Goal: Transaction & Acquisition: Purchase product/service

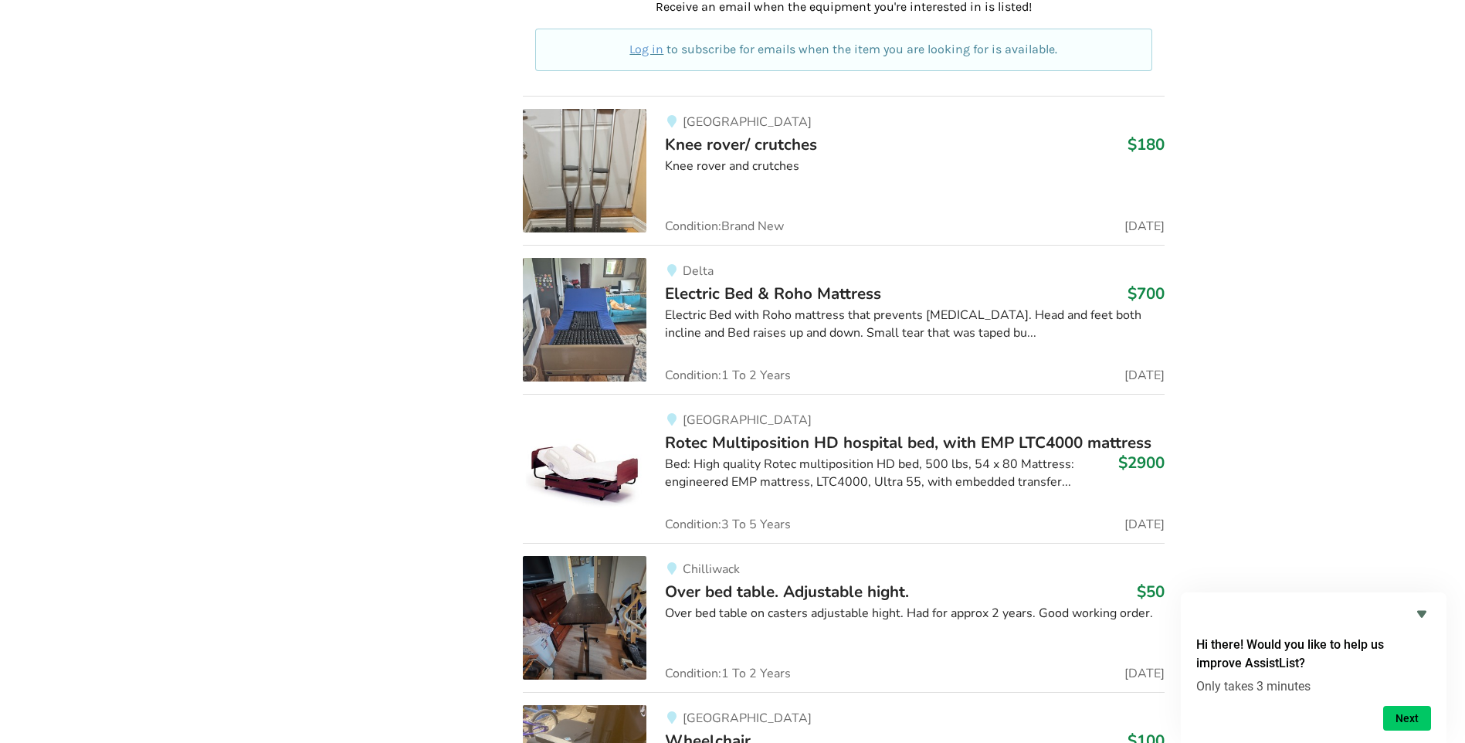
scroll to position [4255, 0]
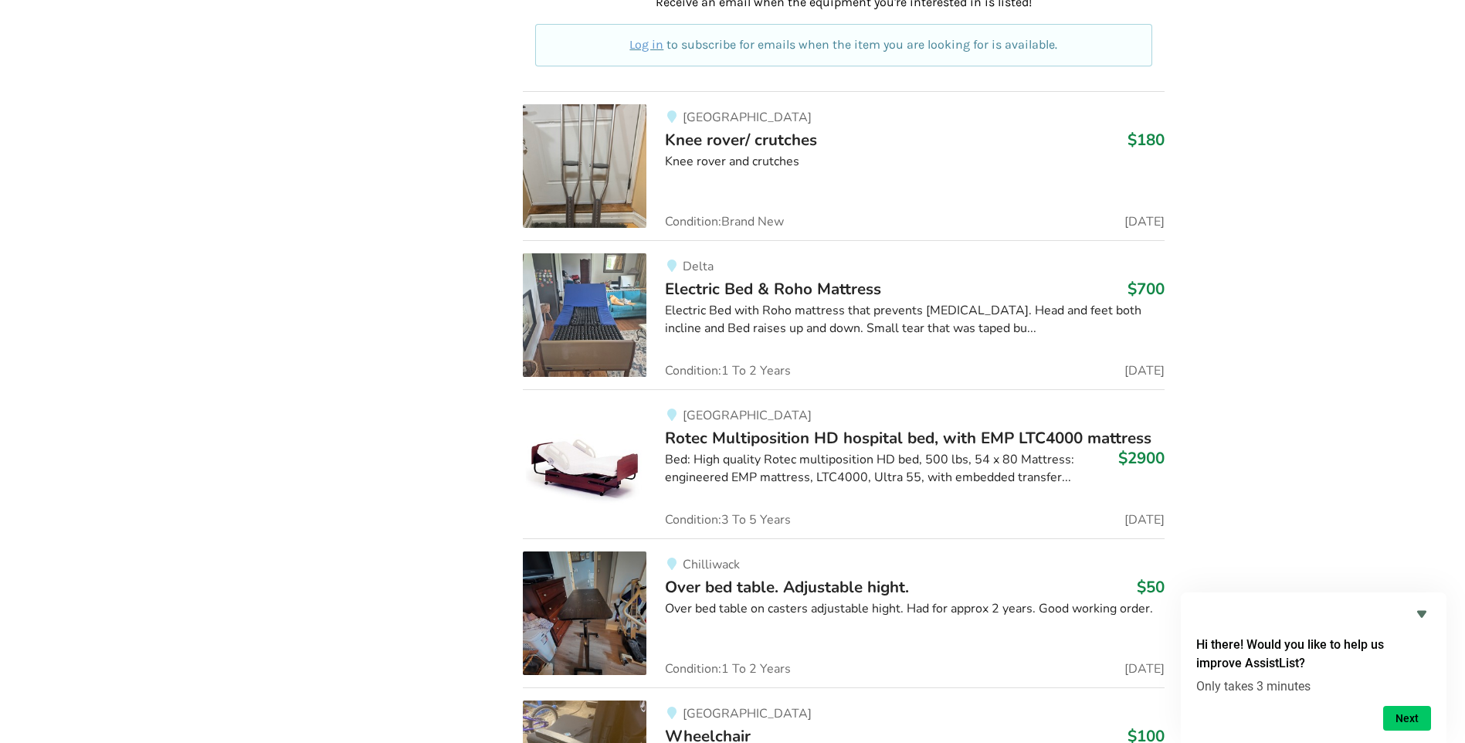
click at [599, 632] on img at bounding box center [585, 614] width 124 height 124
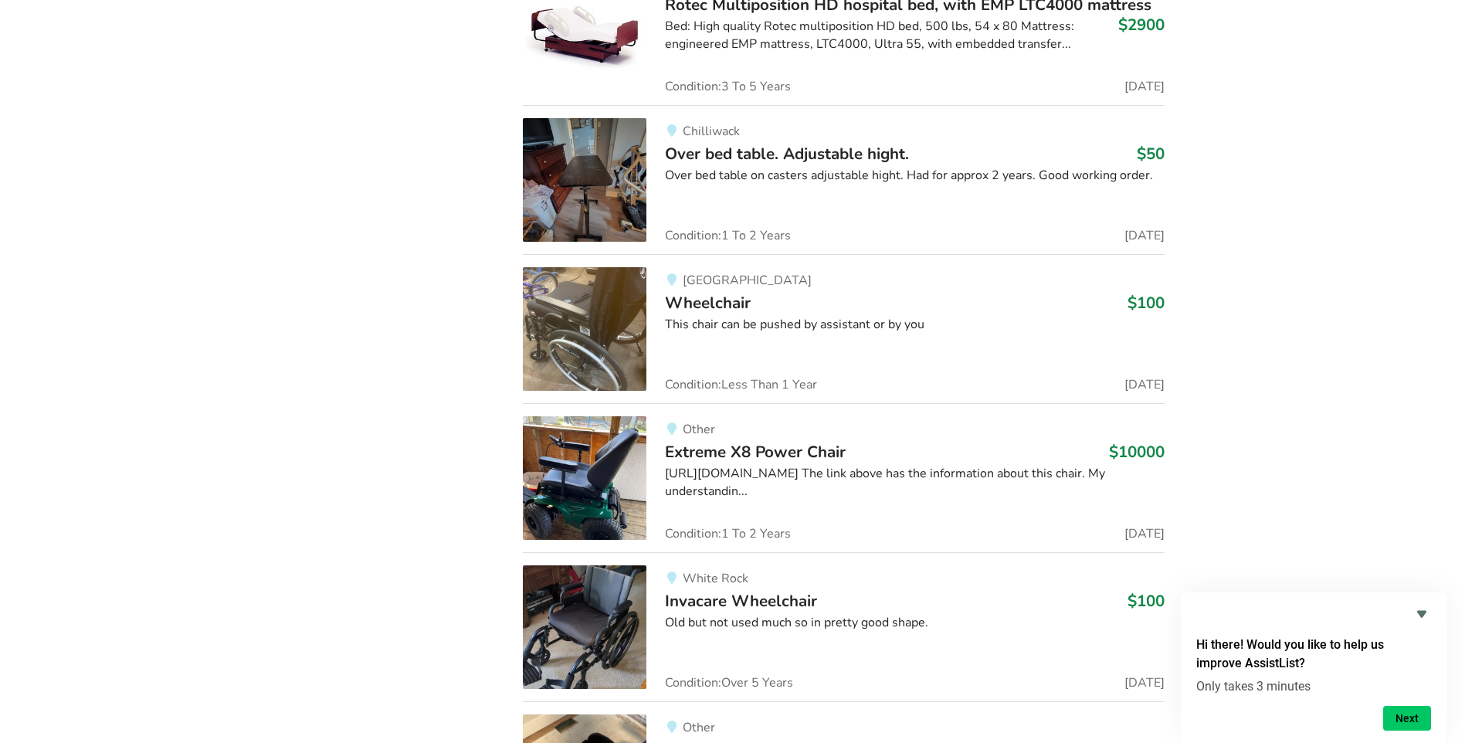
scroll to position [4796, 0]
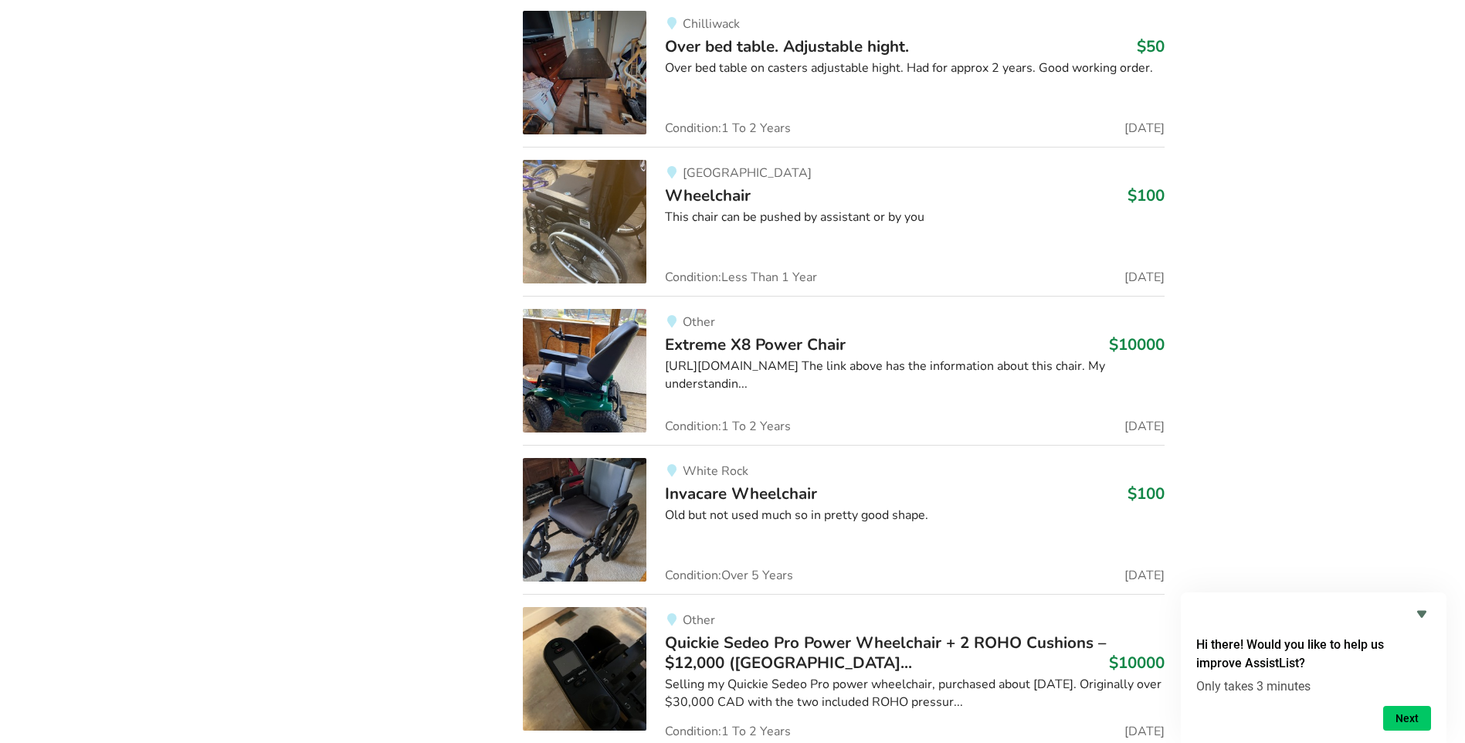
click at [613, 522] on img at bounding box center [585, 520] width 124 height 124
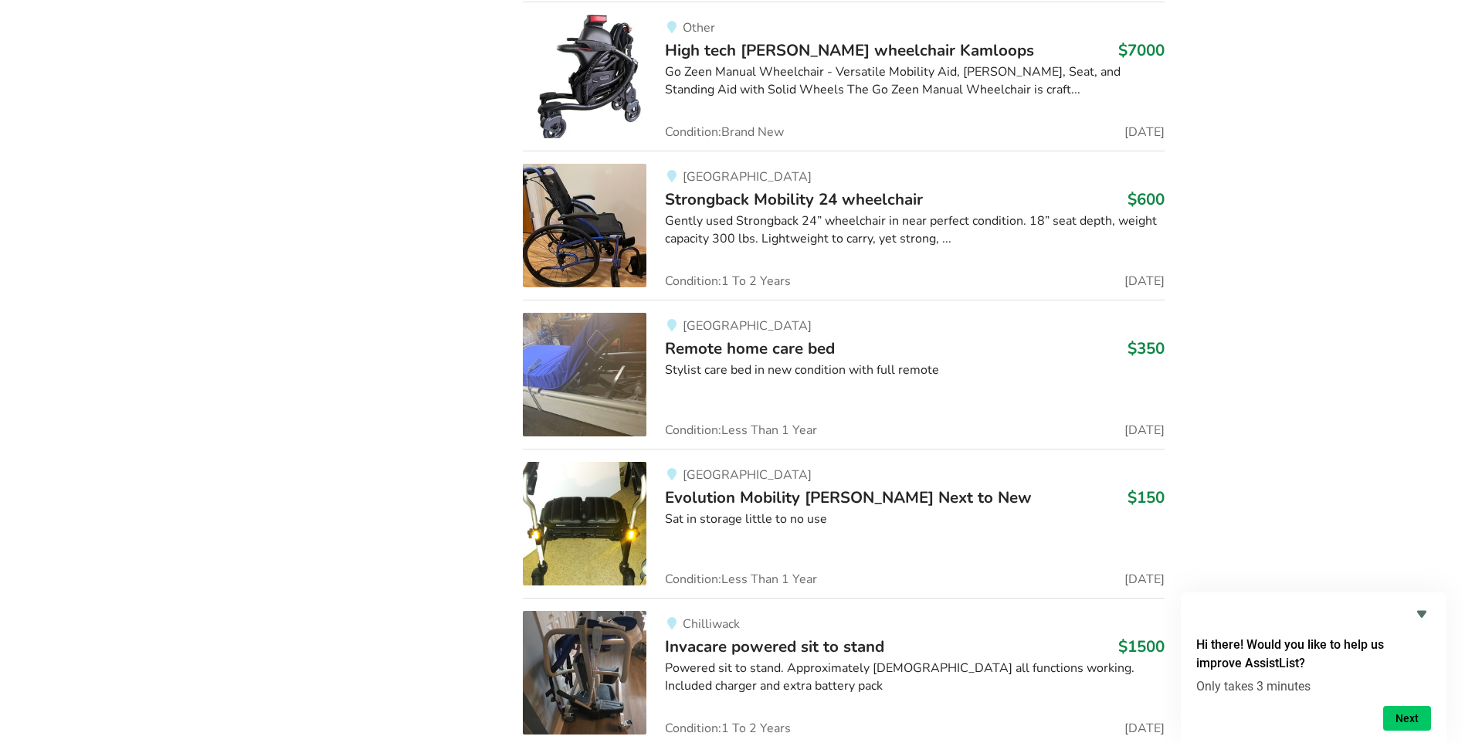
scroll to position [6332, 0]
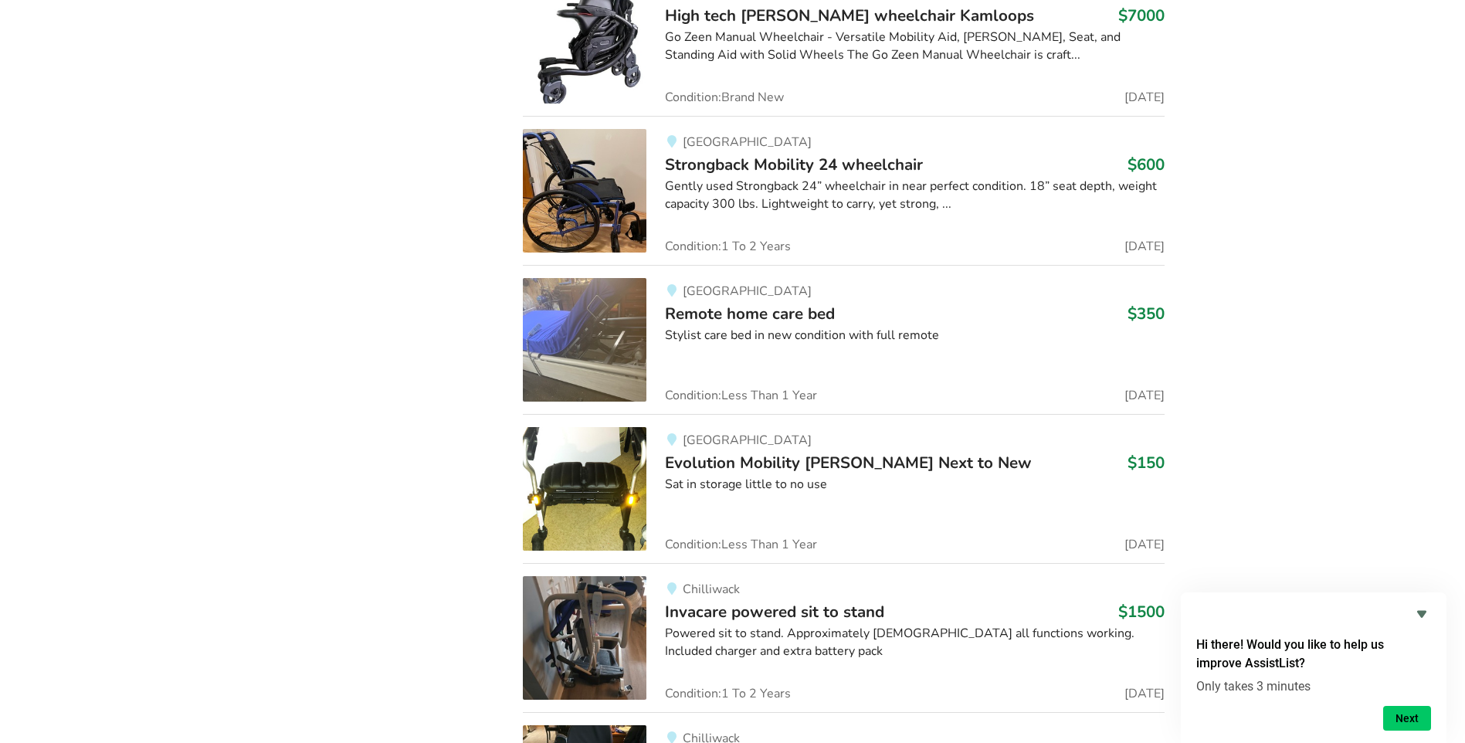
click at [571, 487] on img at bounding box center [585, 489] width 124 height 124
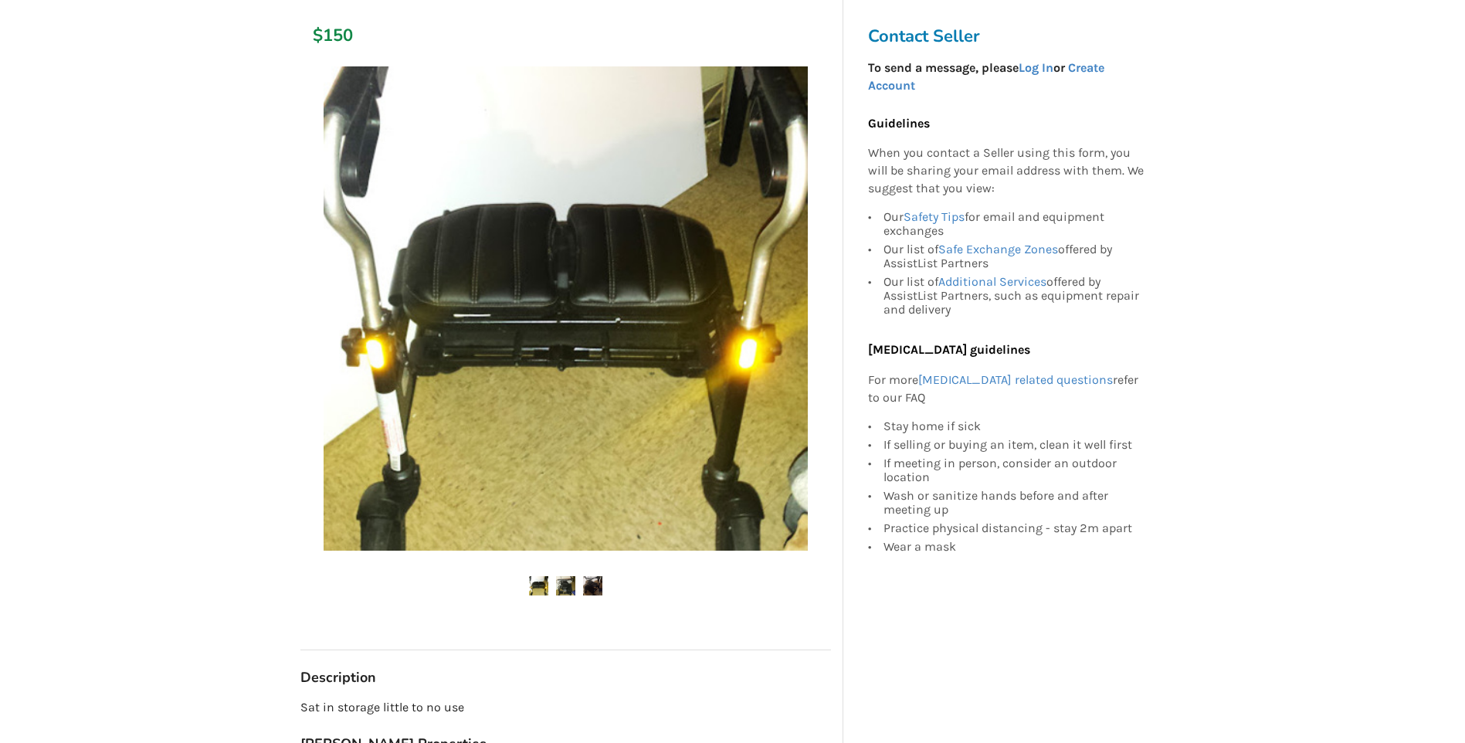
scroll to position [309, 0]
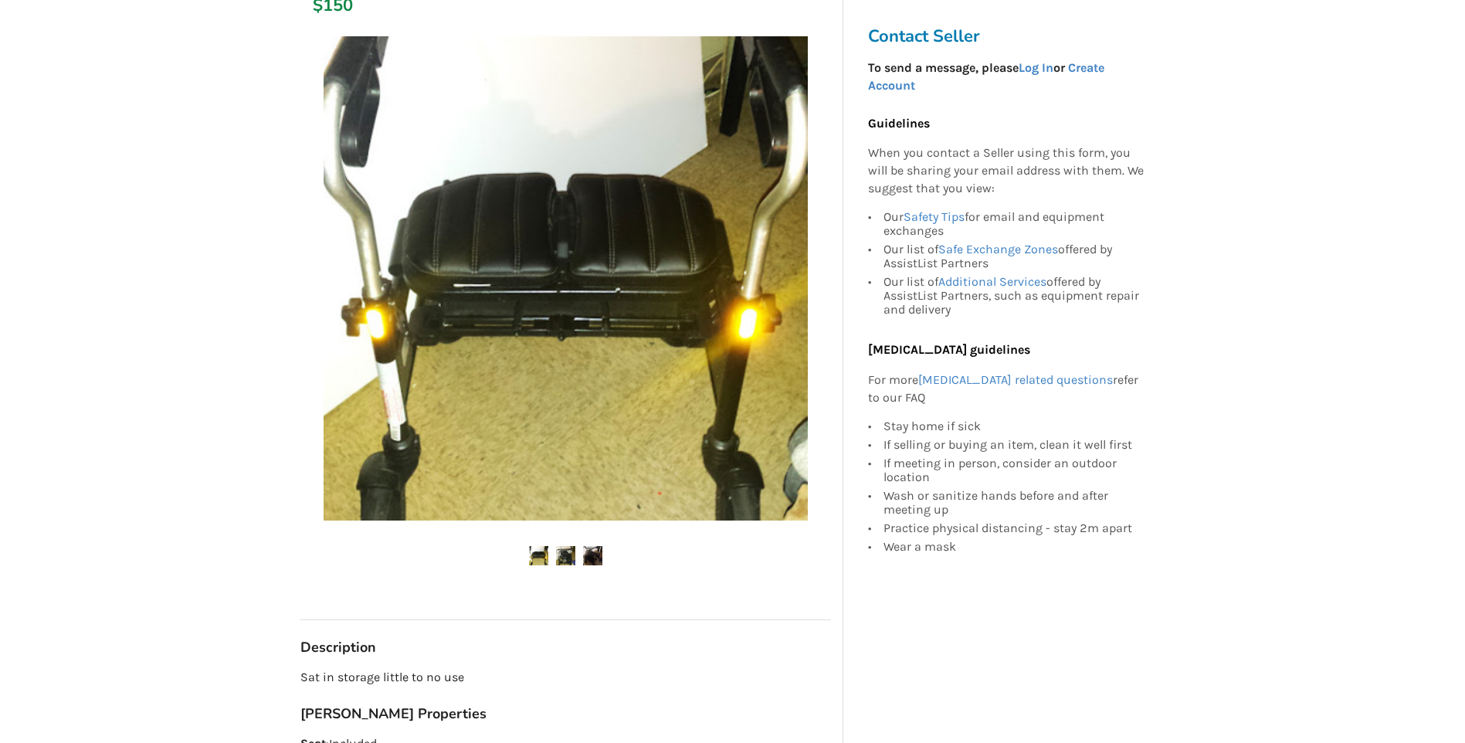
click at [562, 546] on img at bounding box center [565, 555] width 19 height 19
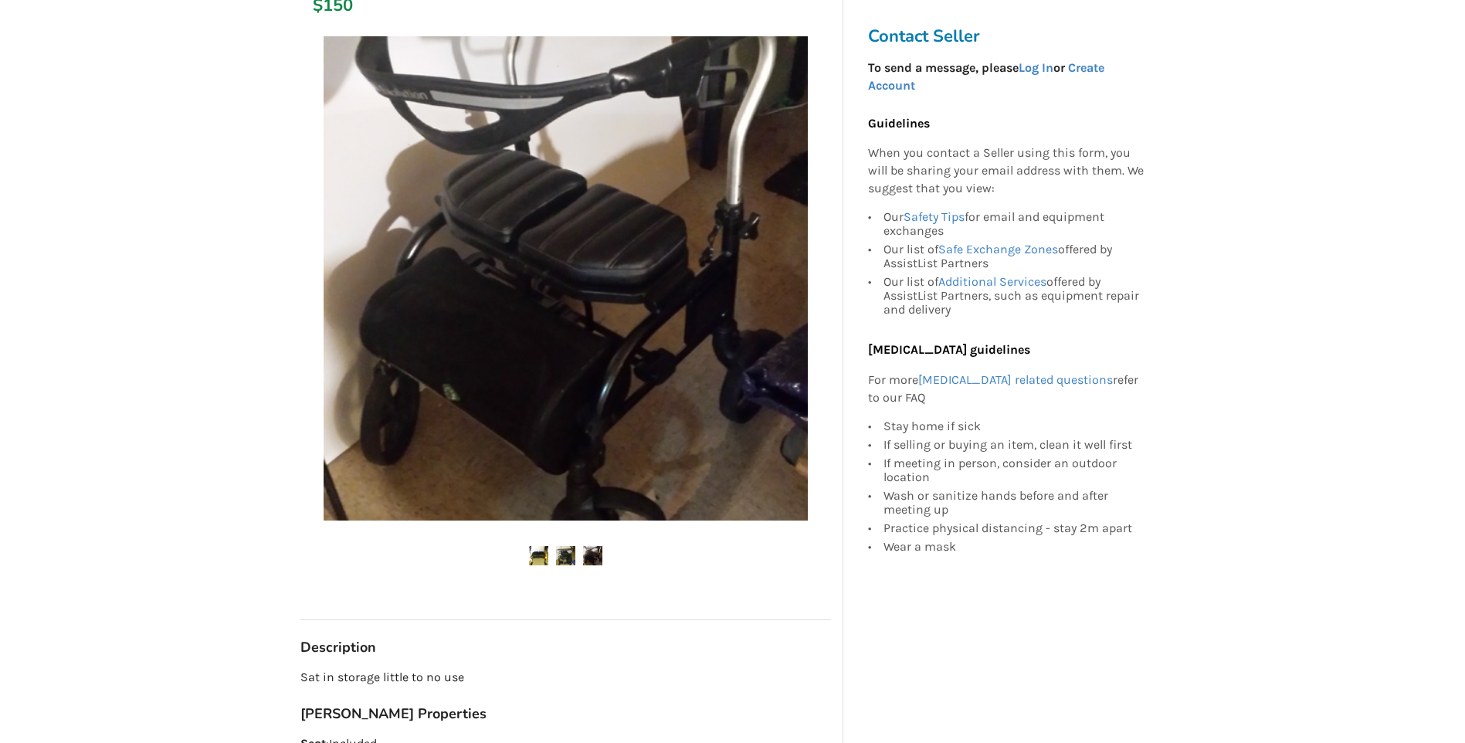
click at [584, 546] on img at bounding box center [592, 555] width 19 height 19
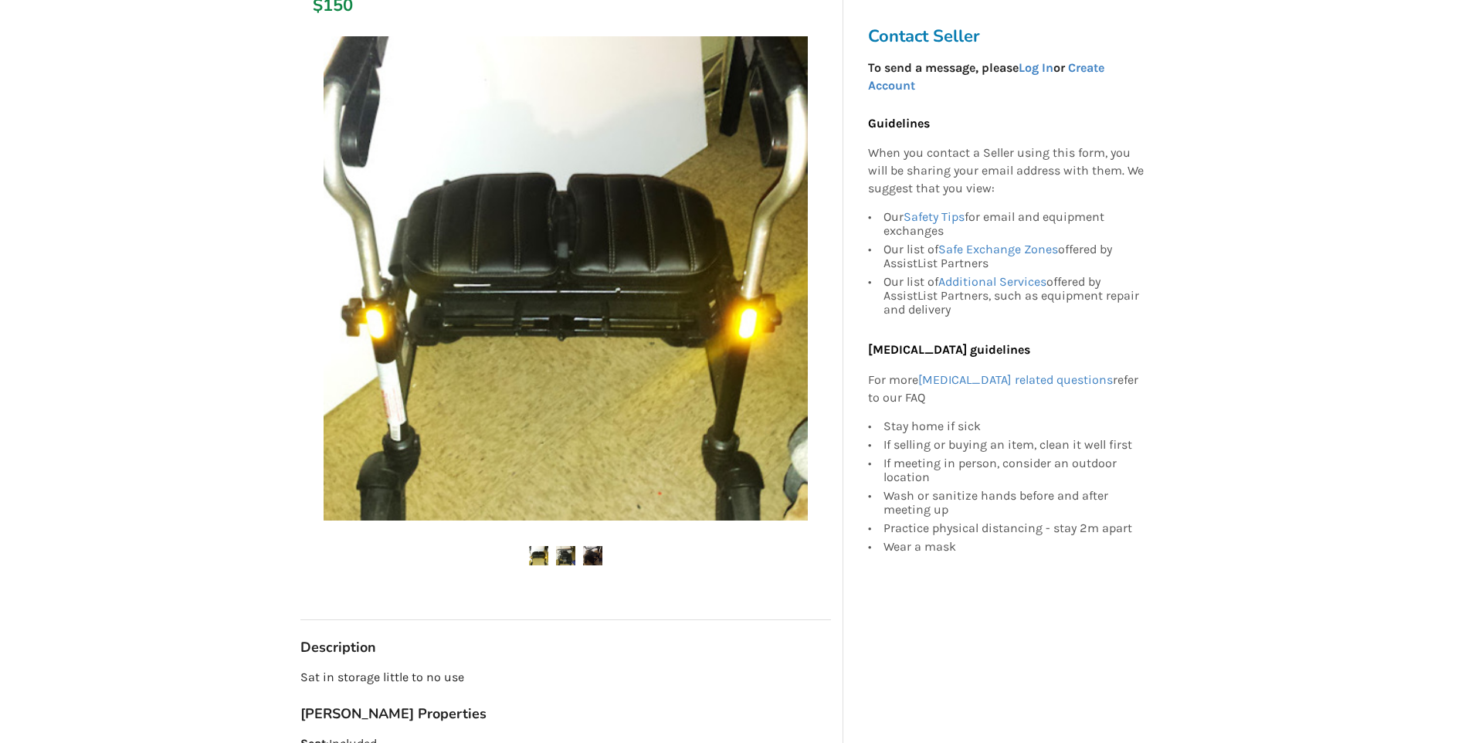
click at [571, 546] on img at bounding box center [565, 555] width 19 height 19
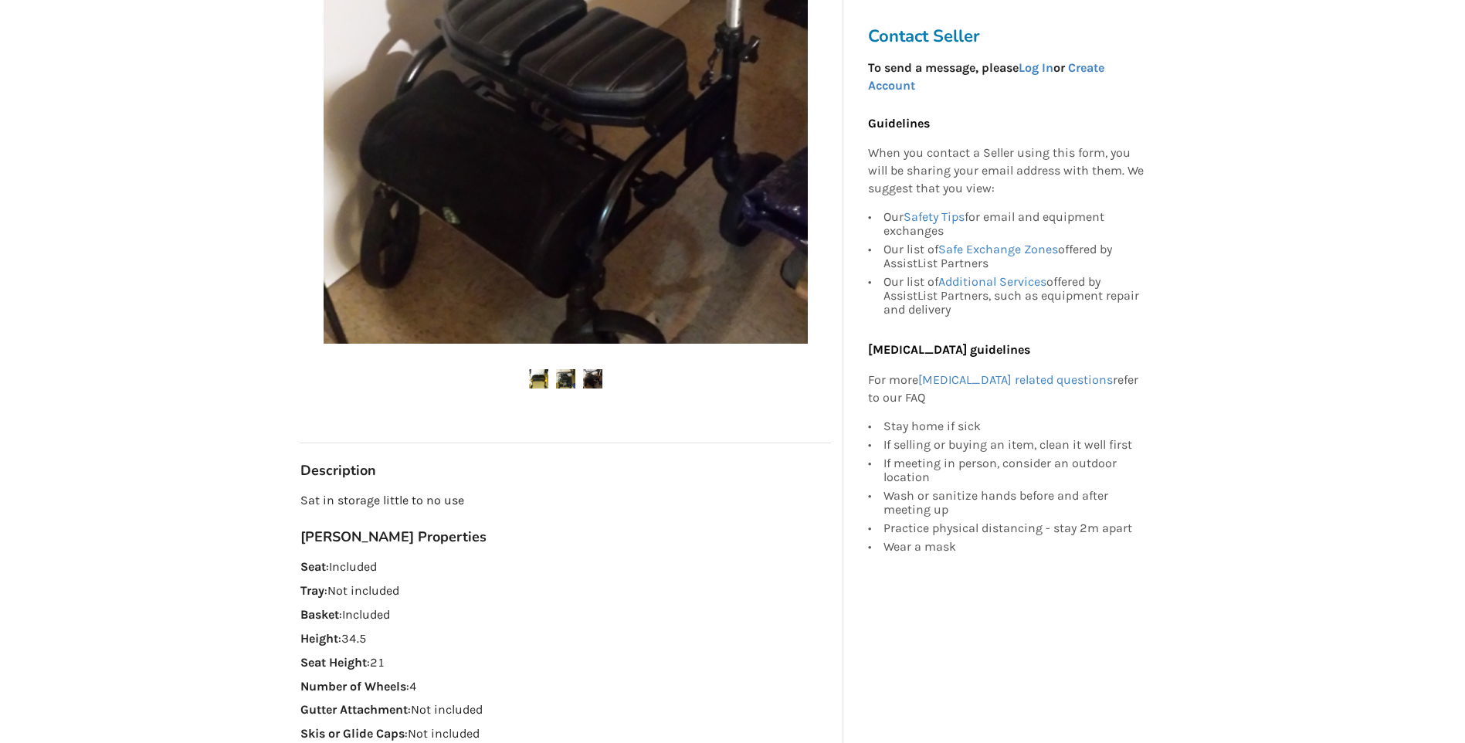
scroll to position [464, 0]
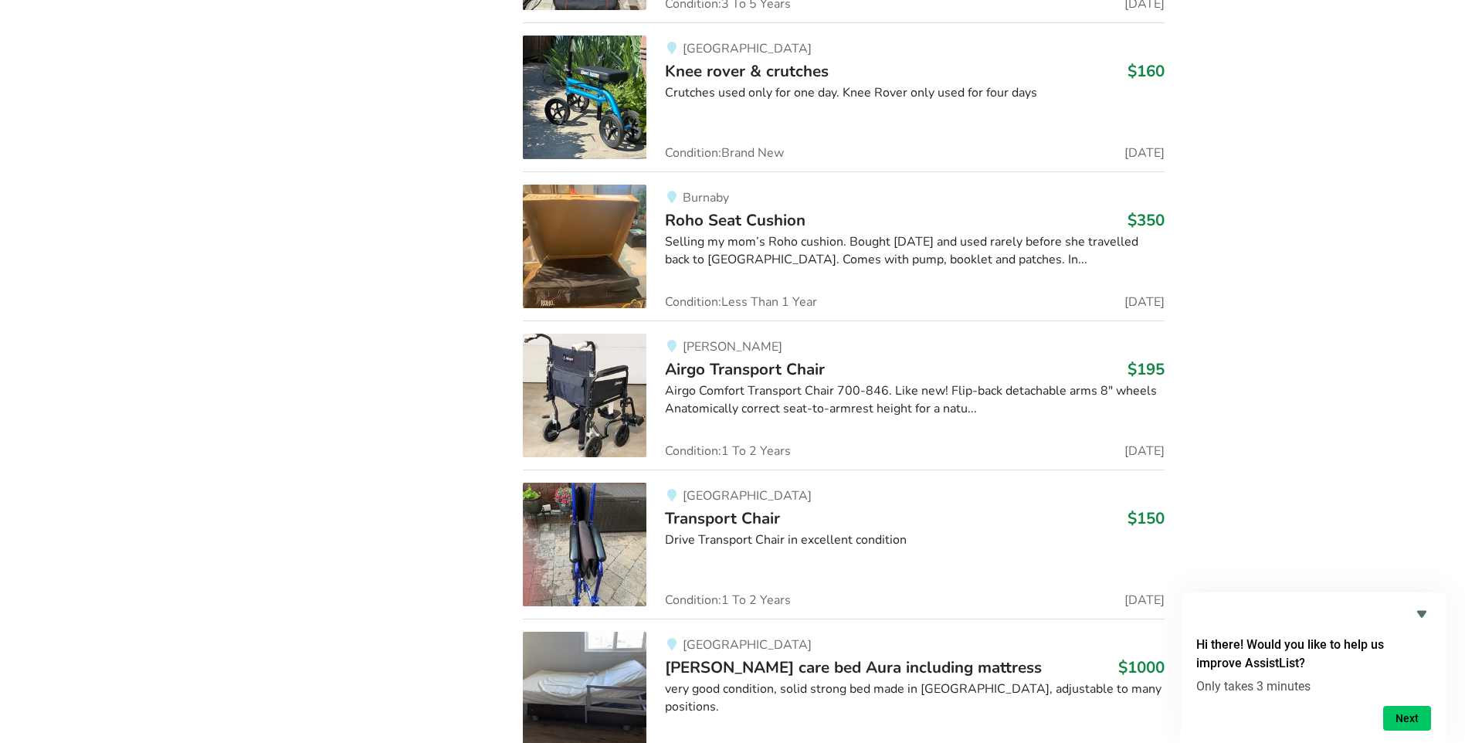
scroll to position [10689, 0]
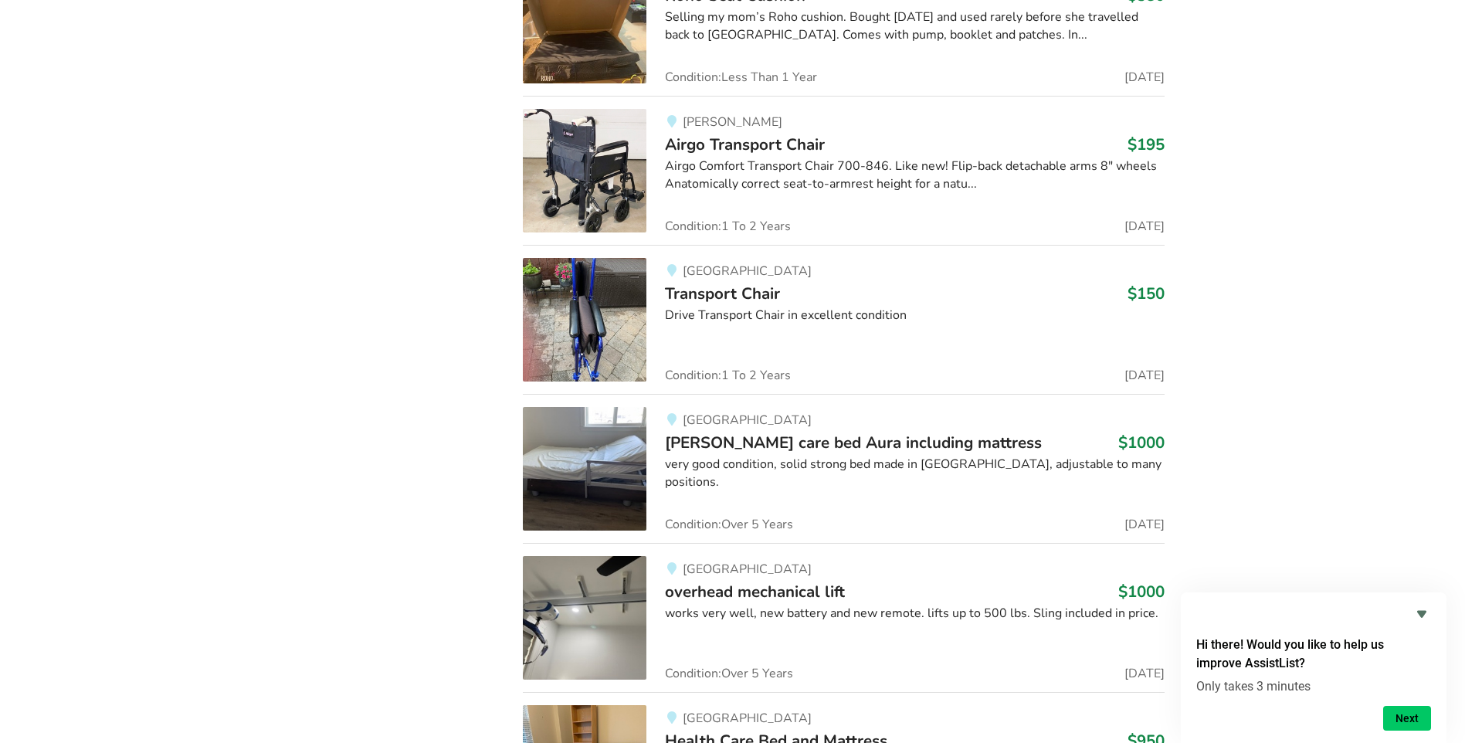
click at [579, 314] on img at bounding box center [585, 320] width 124 height 124
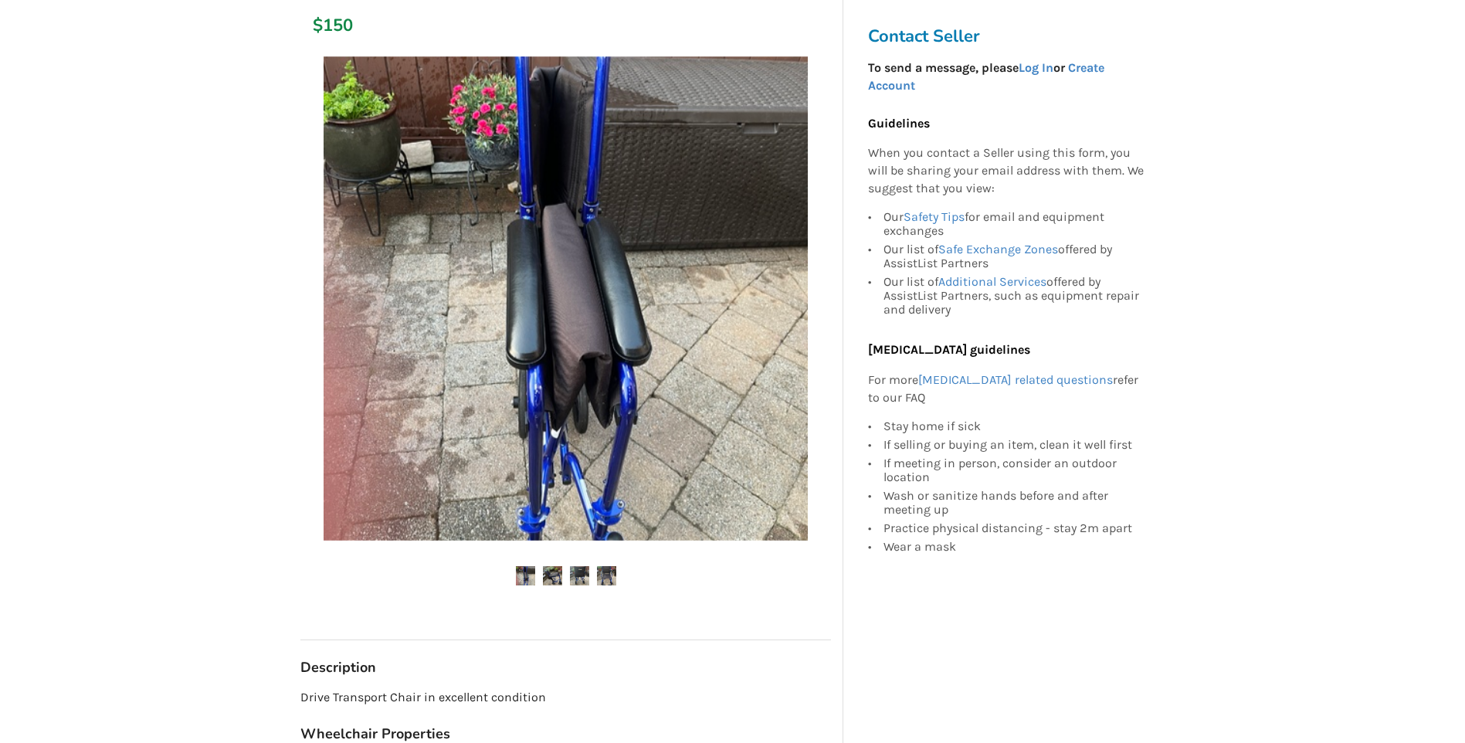
scroll to position [232, 0]
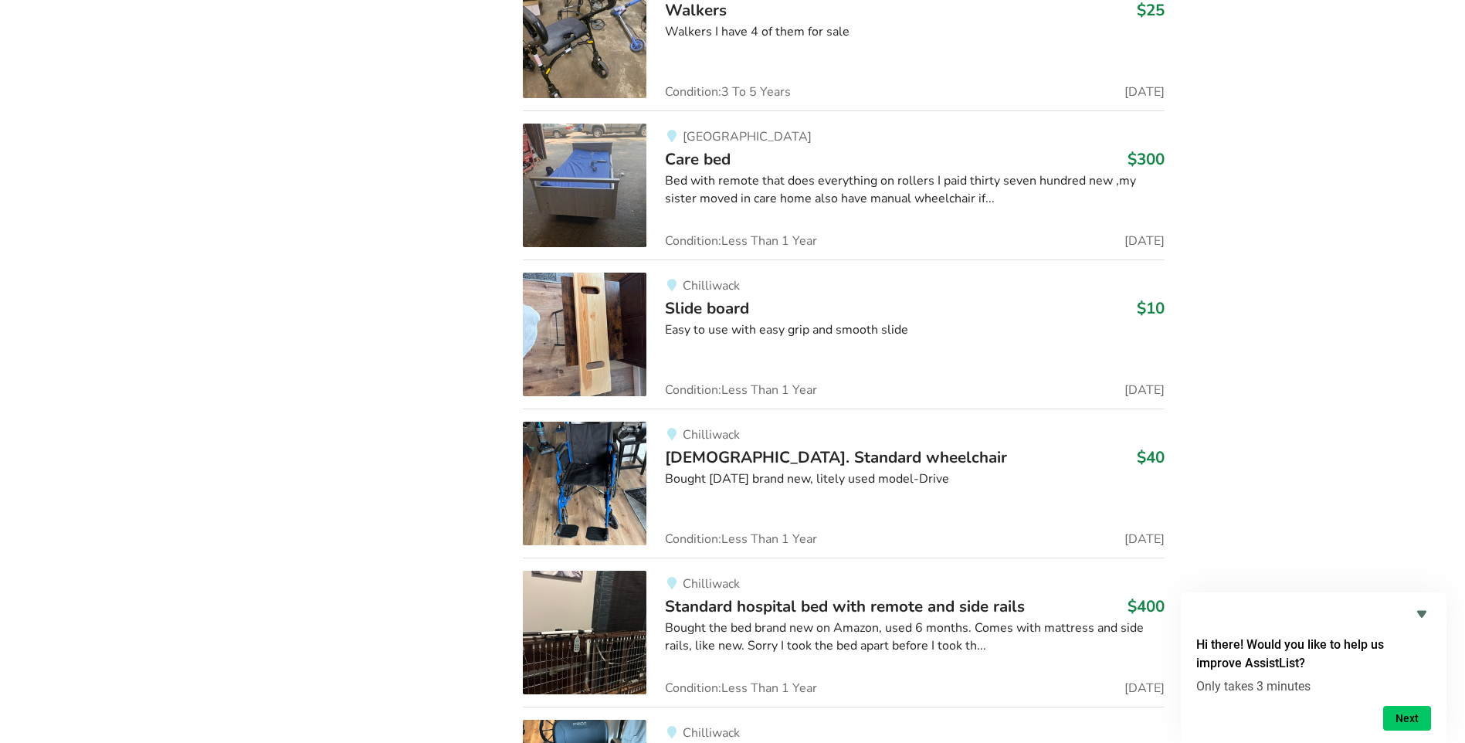
scroll to position [17756, 0]
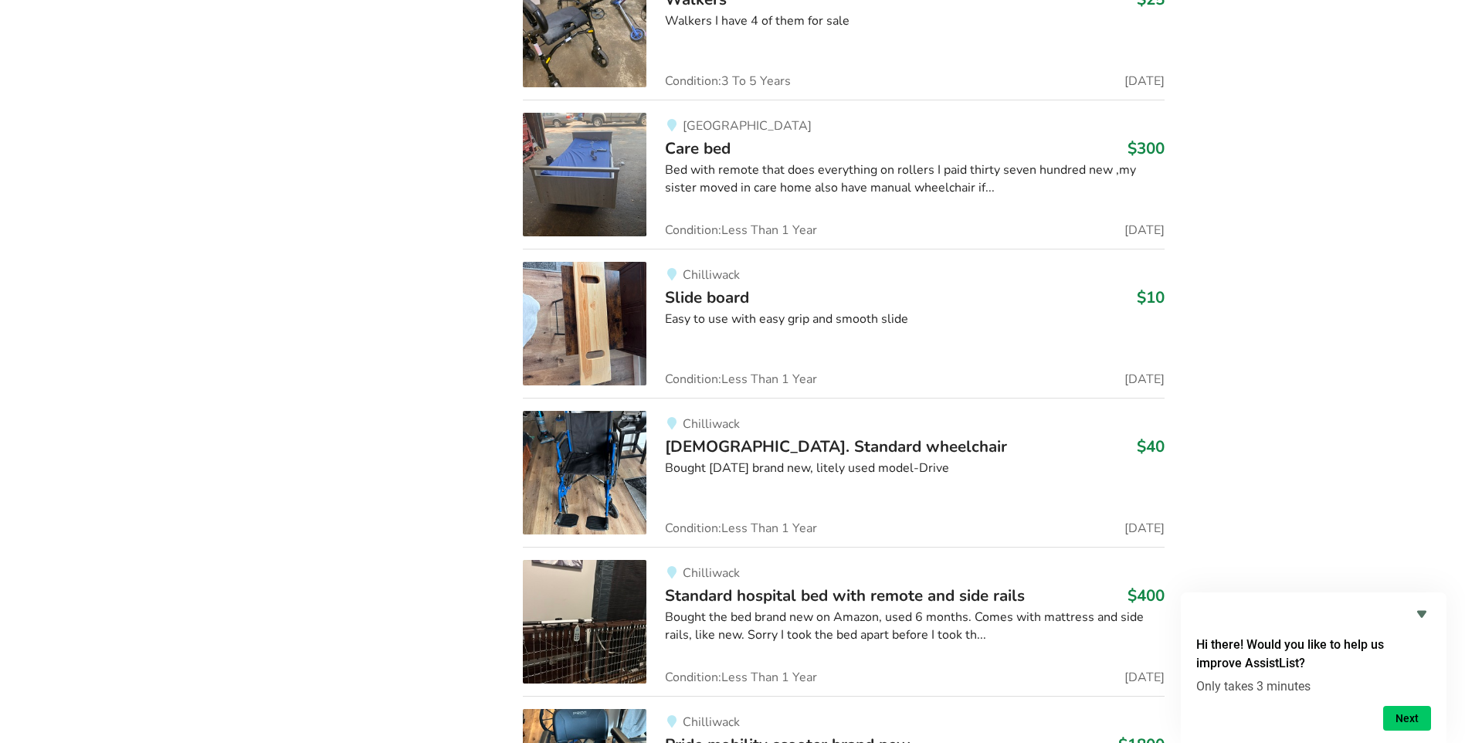
click at [561, 470] on img at bounding box center [585, 473] width 124 height 124
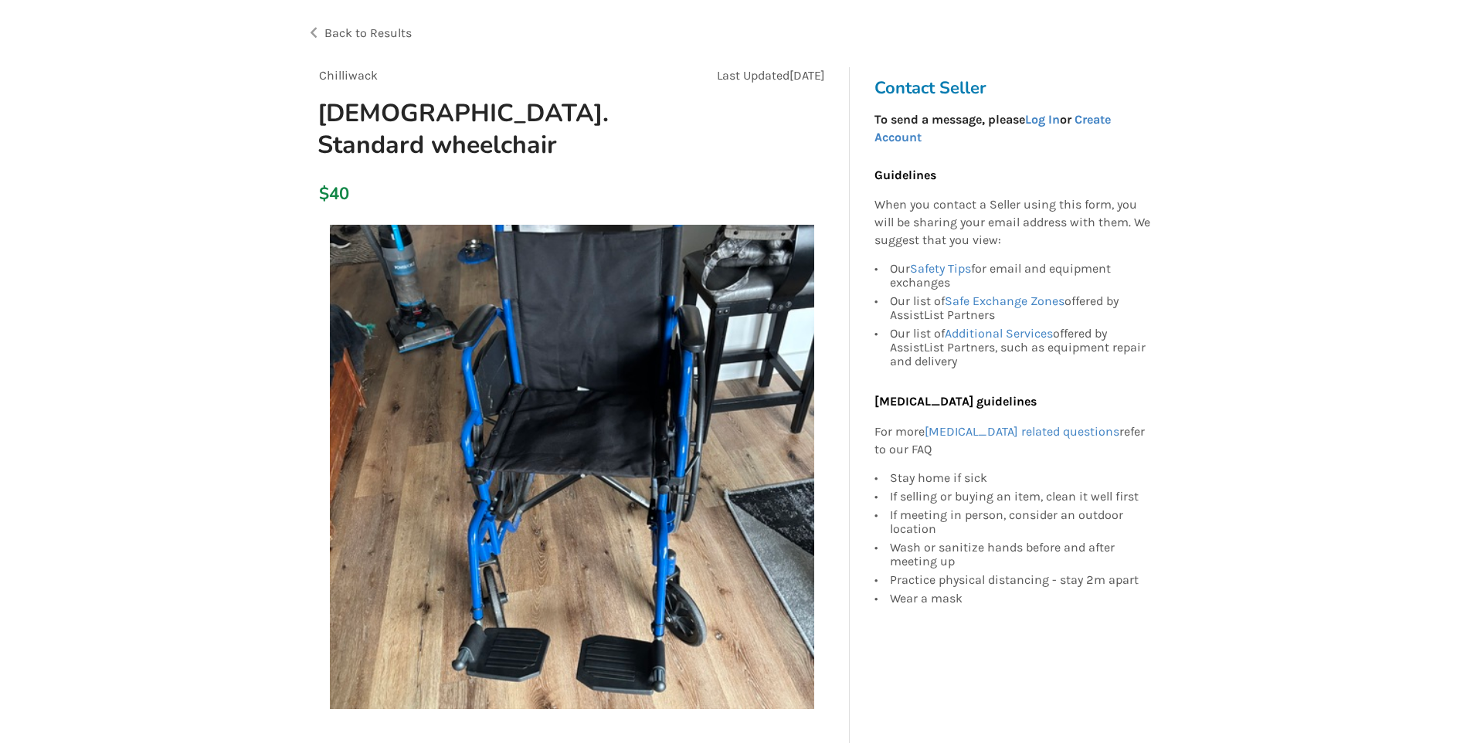
scroll to position [77, 0]
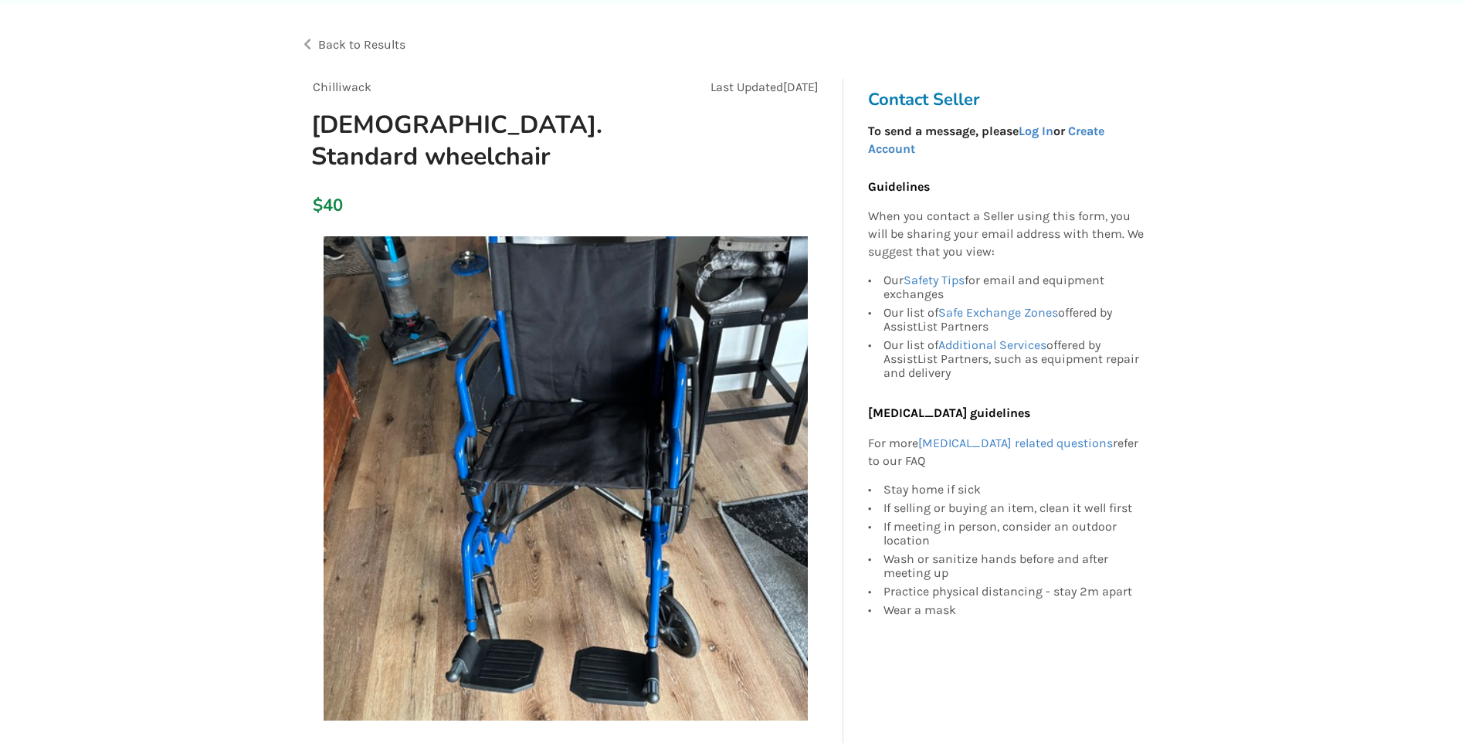
click at [621, 522] on img at bounding box center [566, 478] width 484 height 484
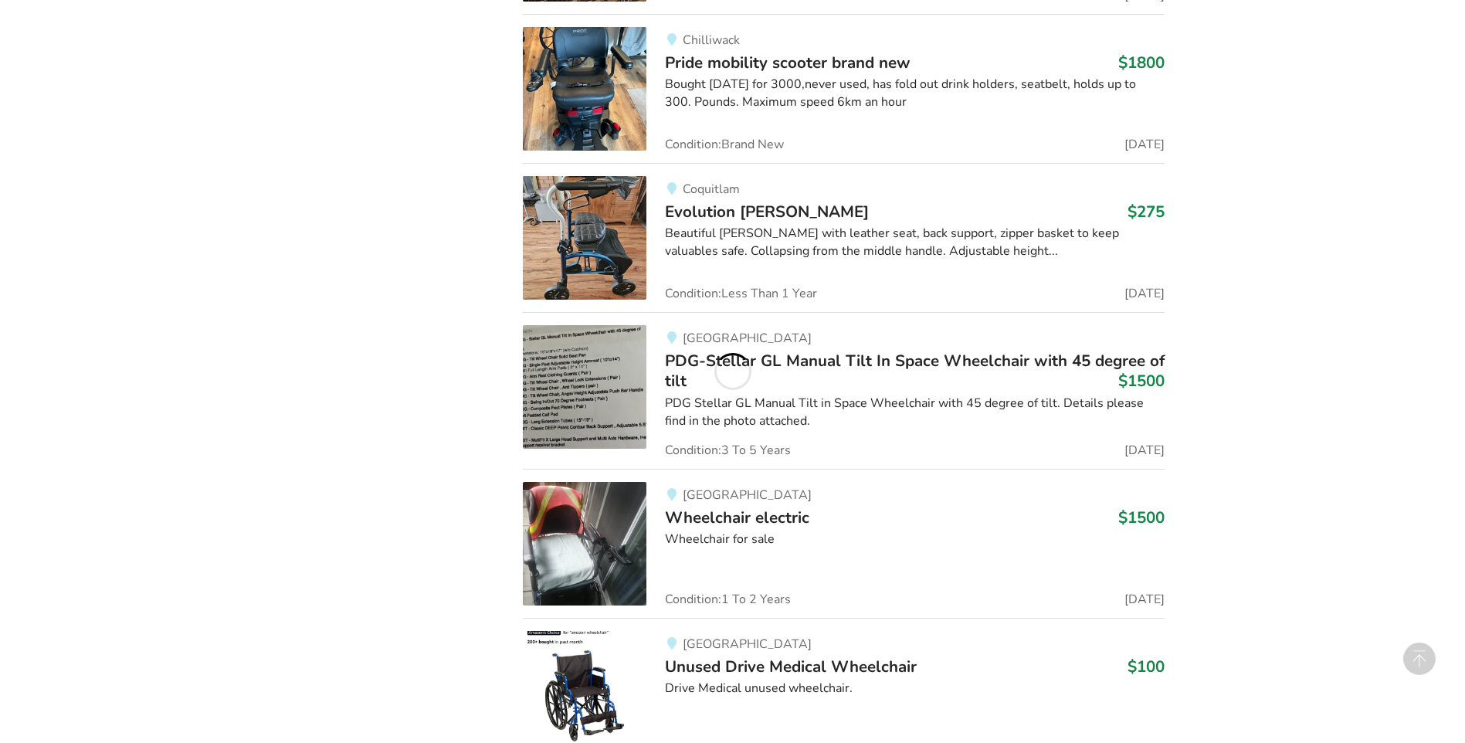
scroll to position [18559, 0]
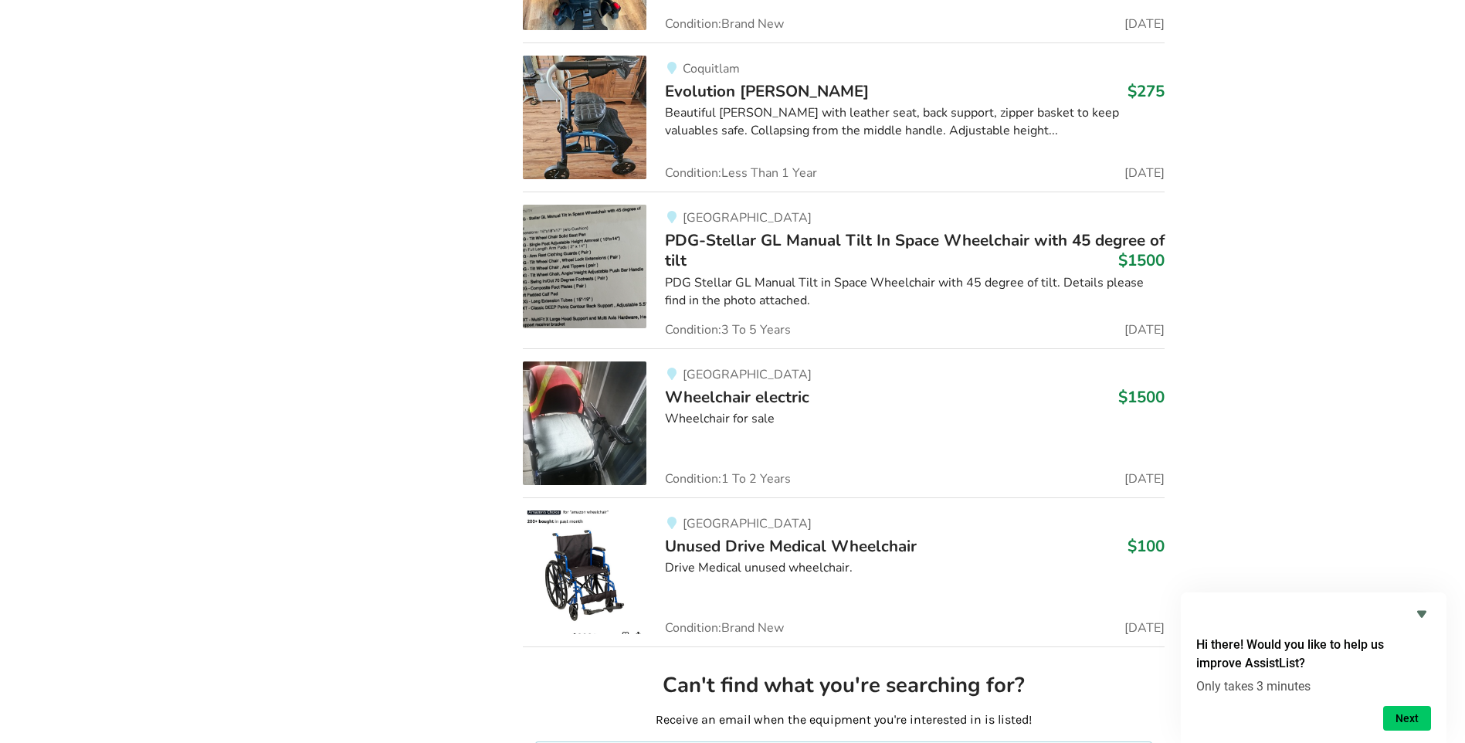
click at [582, 555] on img at bounding box center [585, 573] width 124 height 124
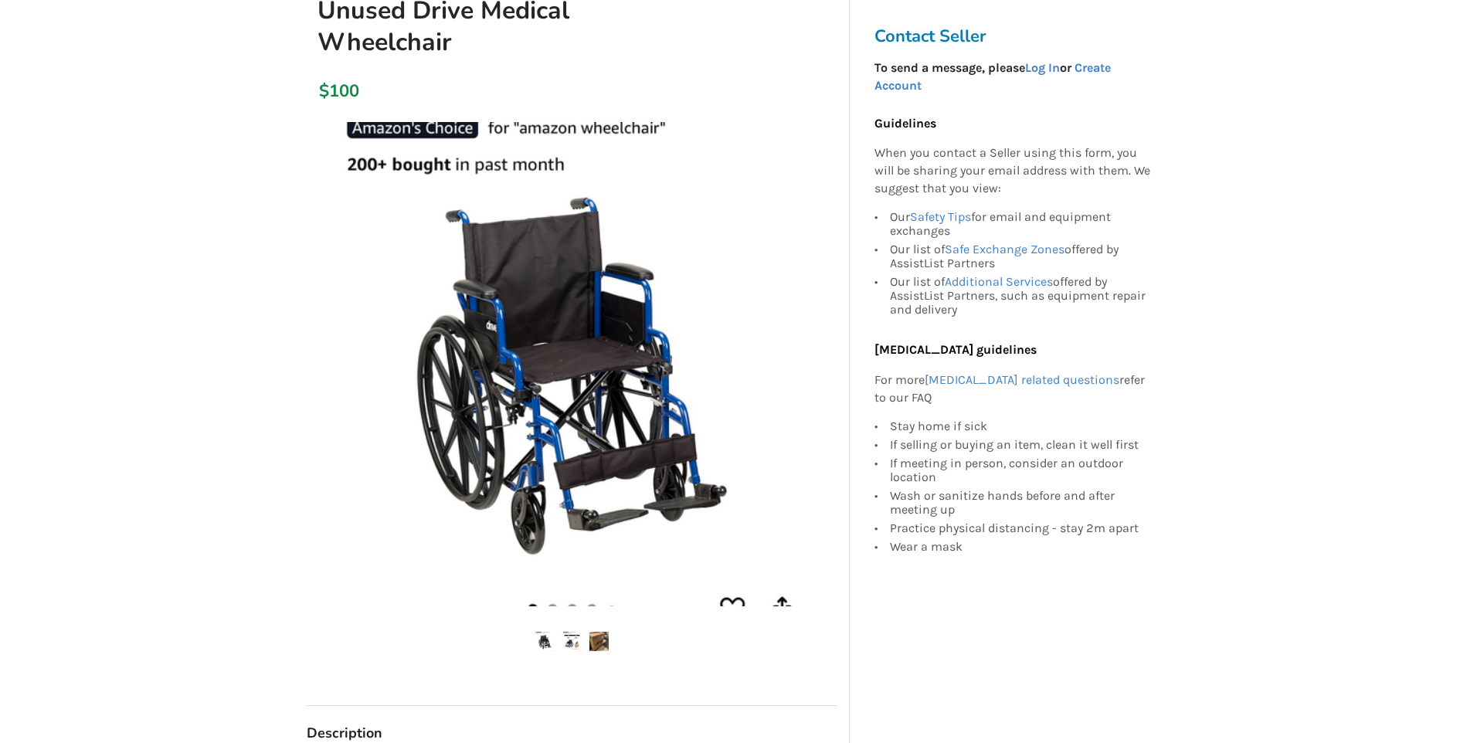
scroll to position [155, 0]
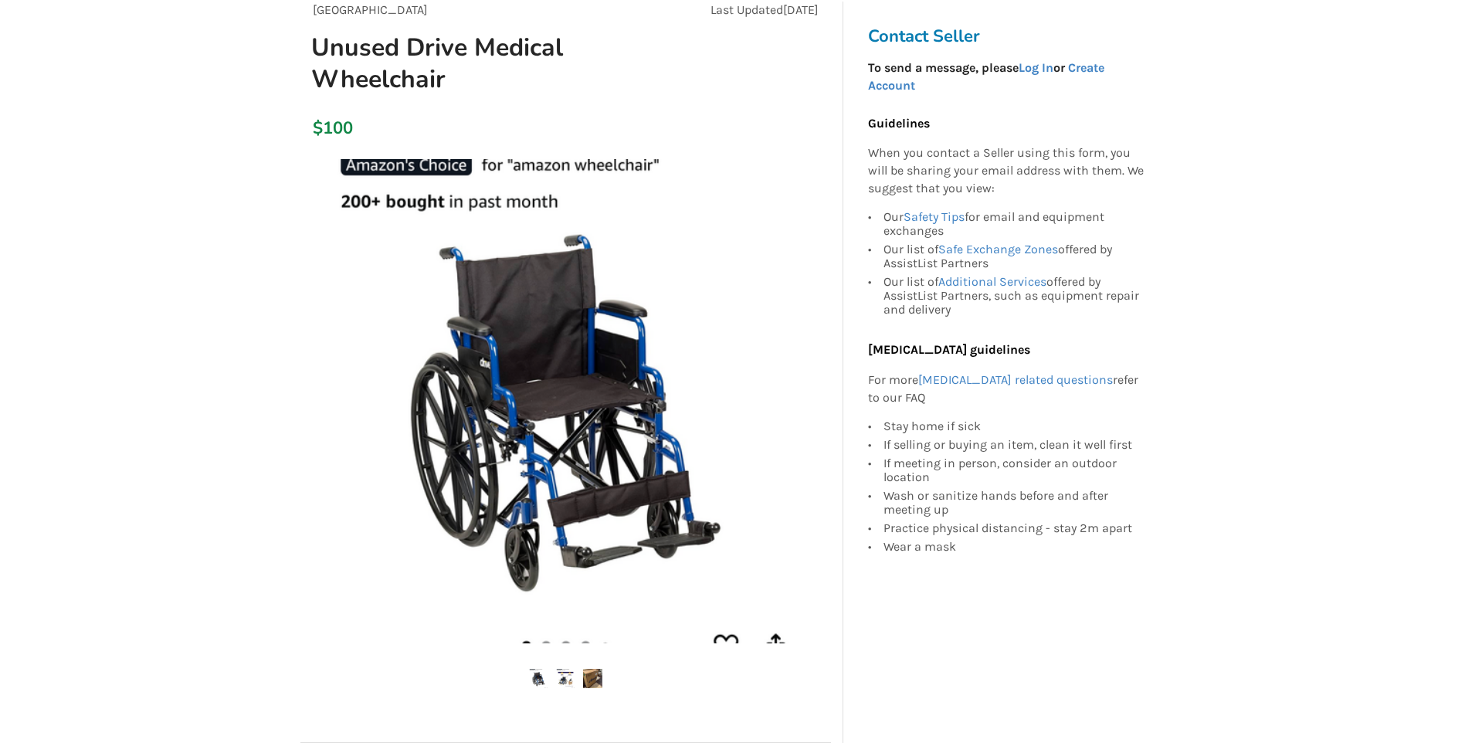
click at [574, 381] on img at bounding box center [566, 401] width 484 height 484
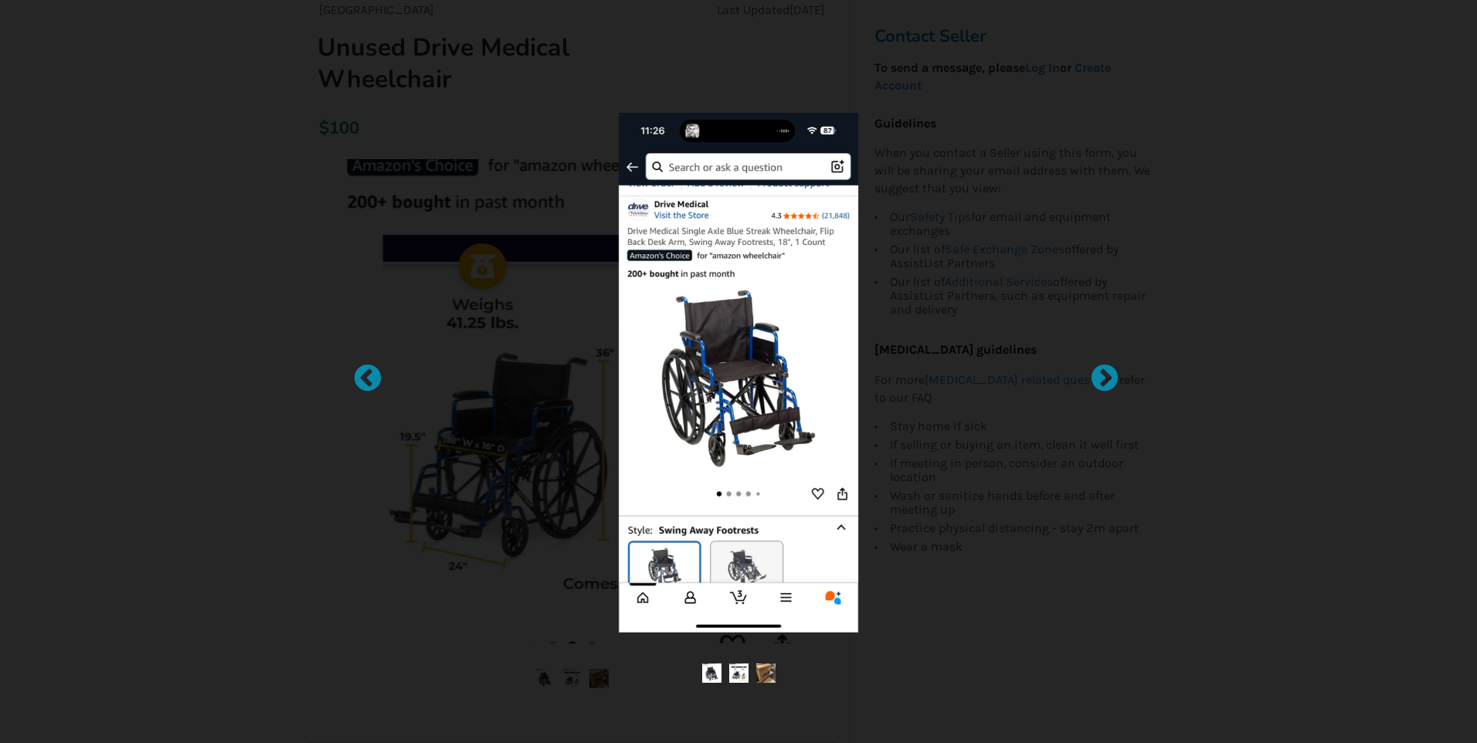
click at [715, 90] on div at bounding box center [738, 372] width 695 height 570
